Goal: Navigation & Orientation: Find specific page/section

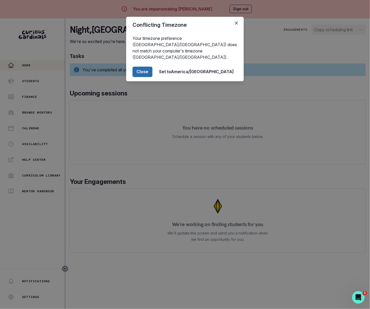
click at [152, 67] on button "Close" at bounding box center [142, 72] width 20 height 10
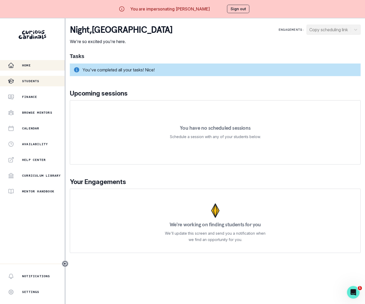
click at [38, 81] on p "Students" at bounding box center [30, 81] width 17 height 4
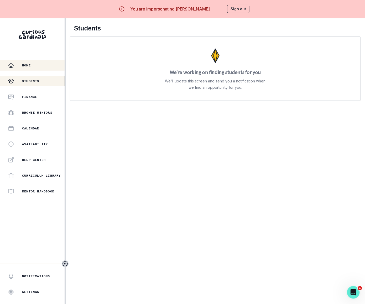
click at [30, 64] on p "Home" at bounding box center [26, 65] width 9 height 4
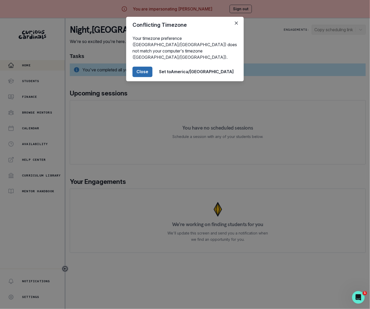
click at [152, 67] on button "Close" at bounding box center [142, 72] width 20 height 10
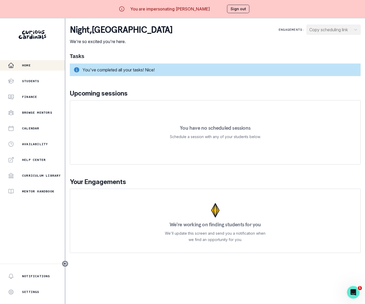
click at [238, 11] on button "Sign out" at bounding box center [238, 9] width 22 height 8
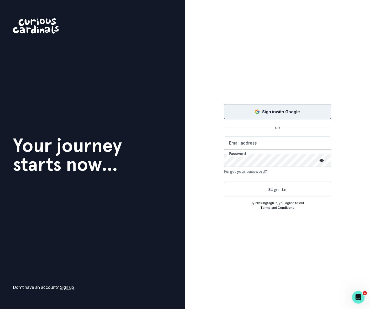
click at [267, 112] on p "Sign in with Google" at bounding box center [281, 112] width 38 height 6
